Goal: Download file/media

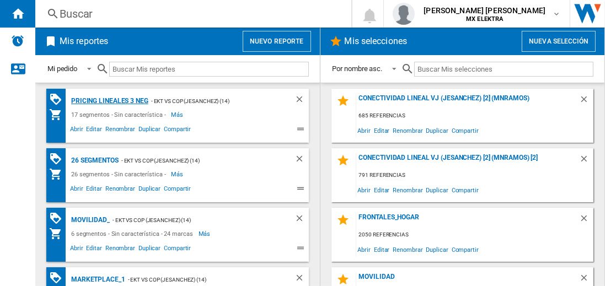
click at [109, 100] on div "Pricing lineales 3 neg" at bounding box center [108, 101] width 80 height 14
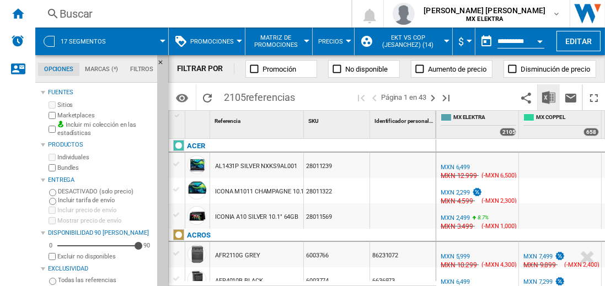
click at [550, 97] on img "Descargar en Excel" at bounding box center [549, 97] width 13 height 13
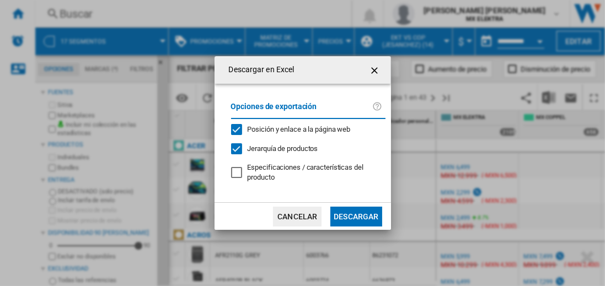
click at [356, 215] on button "Descargar" at bounding box center [356, 217] width 51 height 20
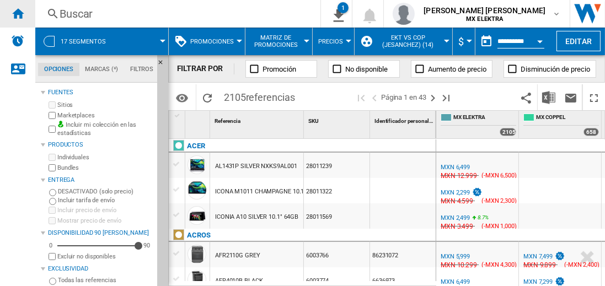
click at [18, 13] on ng-md-icon "Inicio" at bounding box center [17, 13] width 13 height 13
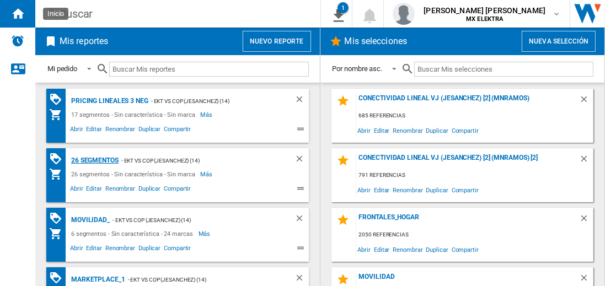
click at [95, 159] on div "26 segmentos" at bounding box center [93, 161] width 50 height 14
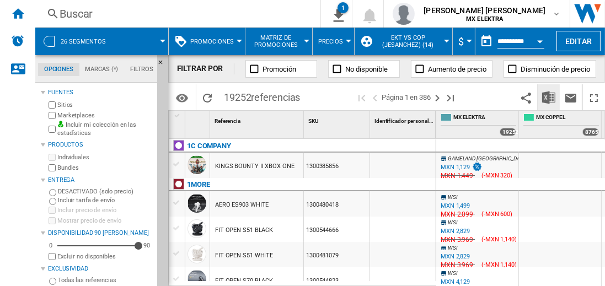
click at [550, 97] on img "Descargar en Excel" at bounding box center [549, 97] width 13 height 13
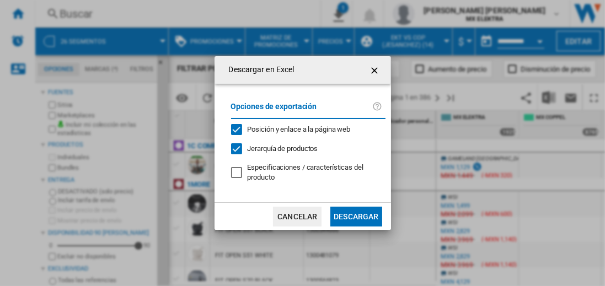
click at [356, 215] on button "Descargar" at bounding box center [356, 217] width 51 height 20
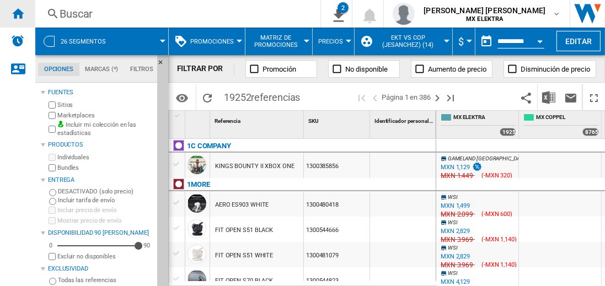
click at [18, 13] on ng-md-icon "Inicio" at bounding box center [17, 13] width 13 height 13
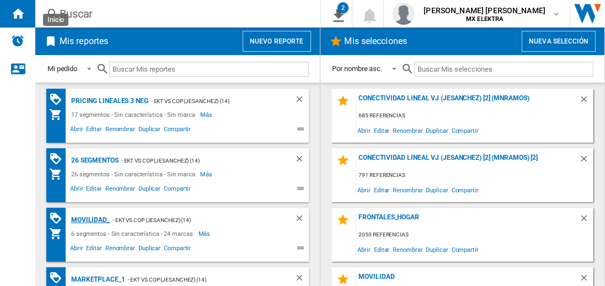
click at [88, 219] on div "MOVILIDAD_" at bounding box center [88, 221] width 41 height 14
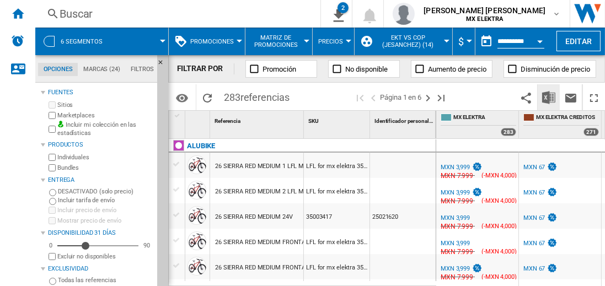
click at [550, 97] on img "Descargar en Excel" at bounding box center [549, 97] width 13 height 13
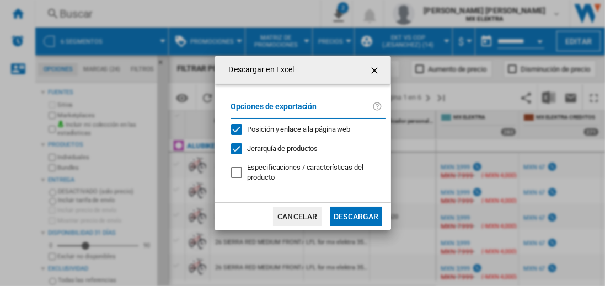
click at [356, 215] on button "Descargar" at bounding box center [356, 217] width 51 height 20
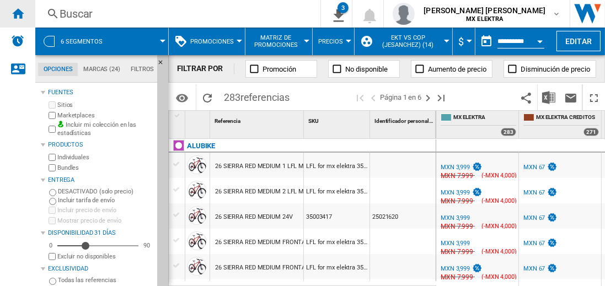
click at [18, 13] on ng-md-icon "Inicio" at bounding box center [17, 13] width 13 height 13
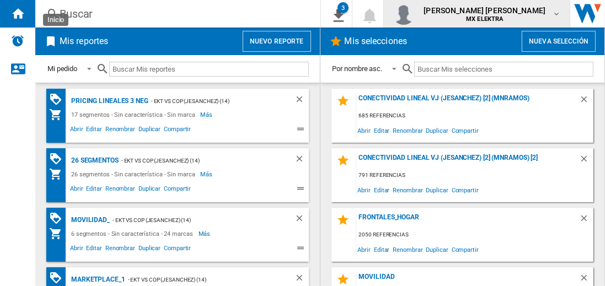
click at [495, 14] on span "[PERSON_NAME] [PERSON_NAME]" at bounding box center [485, 10] width 122 height 11
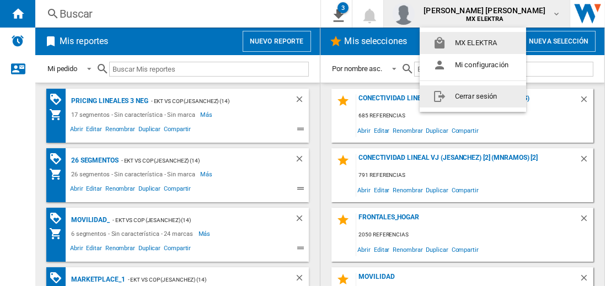
click at [473, 96] on button "Cerrar sesión" at bounding box center [473, 97] width 107 height 22
